Goal: Navigation & Orientation: Find specific page/section

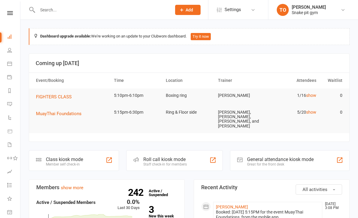
click at [45, 113] on span "MuayThai Foundations" at bounding box center [59, 113] width 46 height 5
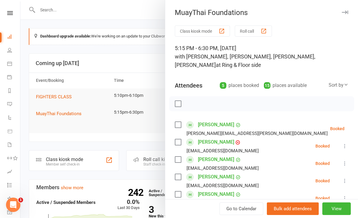
click at [39, 132] on div at bounding box center [189, 109] width 338 height 218
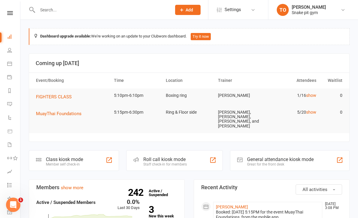
click at [3, 62] on li "Calendar" at bounding box center [10, 65] width 20 height 14
click at [65, 10] on input "text" at bounding box center [102, 10] width 132 height 8
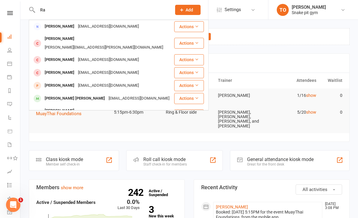
type input "R"
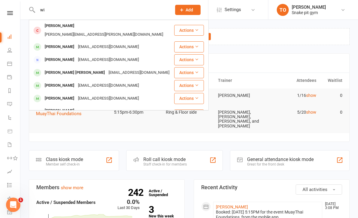
type input "w"
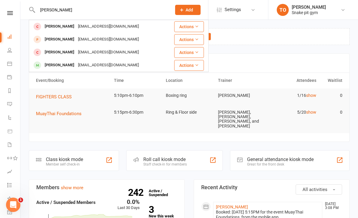
type input "Katie"
click at [67, 36] on div "[PERSON_NAME]" at bounding box center [59, 39] width 33 height 9
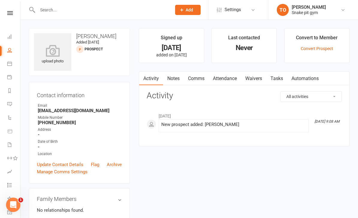
click at [84, 14] on input "text" at bounding box center [102, 10] width 132 height 8
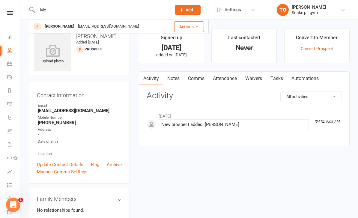
type input "M"
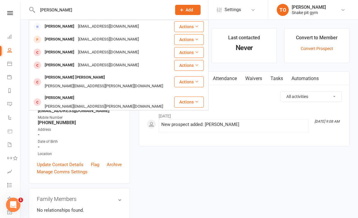
type input "Jessi johns"
click at [57, 39] on div "[PERSON_NAME]" at bounding box center [59, 39] width 33 height 9
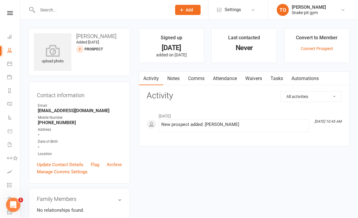
click at [47, 13] on input "text" at bounding box center [102, 10] width 132 height 8
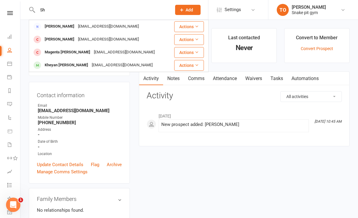
type input "S"
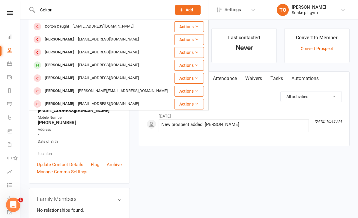
type input "Colton"
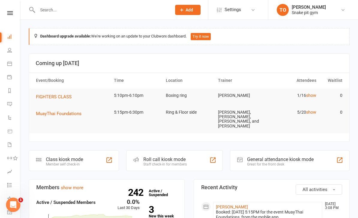
click at [21, 202] on span "1" at bounding box center [20, 200] width 5 height 5
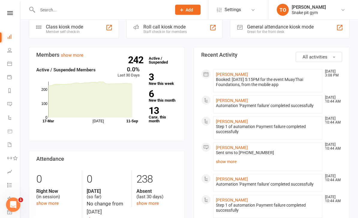
scroll to position [133, 0]
click at [11, 50] on icon at bounding box center [9, 50] width 5 height 5
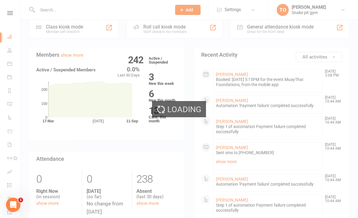
select select "100"
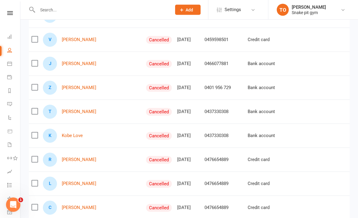
scroll to position [294, 0]
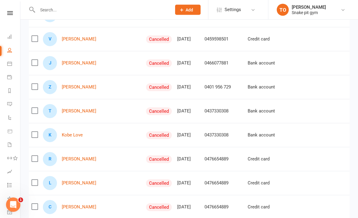
click at [68, 65] on link "[PERSON_NAME]" at bounding box center [79, 63] width 35 height 5
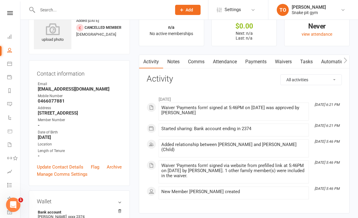
scroll to position [21, 0]
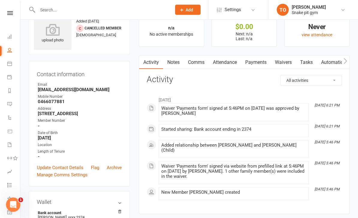
select select "100"
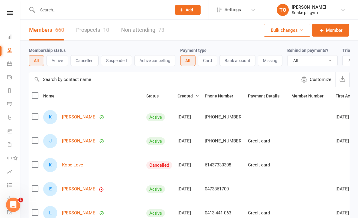
click at [79, 22] on link "Prospects 10" at bounding box center [92, 30] width 33 height 21
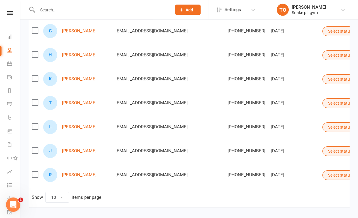
scroll to position [166, 0]
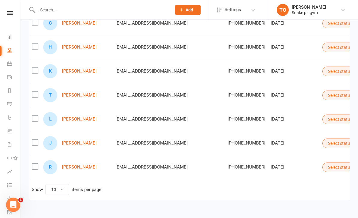
click at [73, 169] on link "[PERSON_NAME]" at bounding box center [79, 167] width 35 height 5
